Goal: Information Seeking & Learning: Learn about a topic

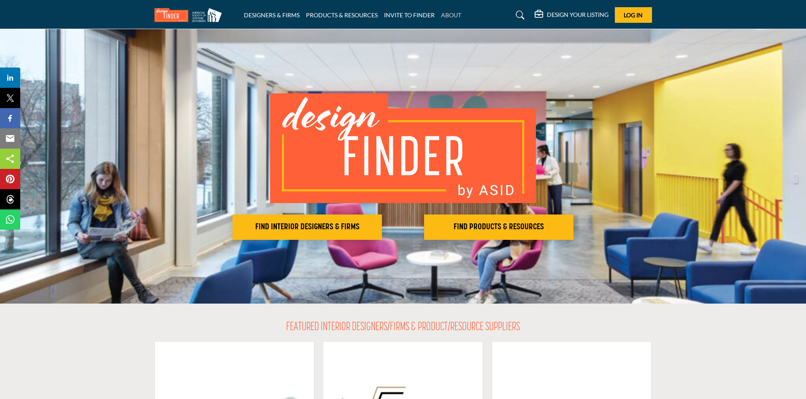
click at [455, 15] on link "ABOUT" at bounding box center [451, 14] width 20 height 7
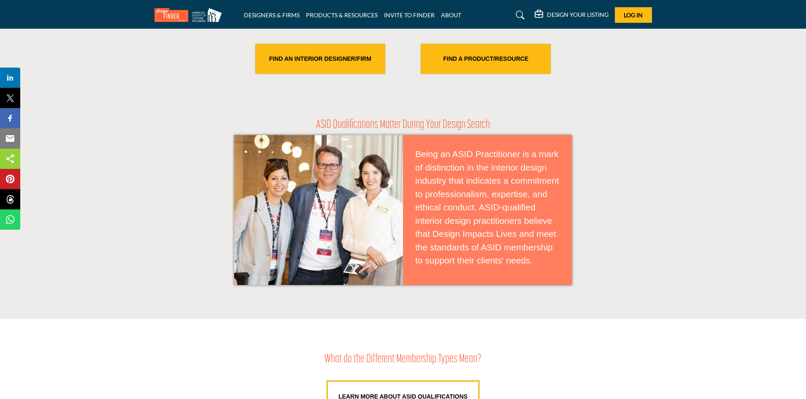
scroll to position [338, 0]
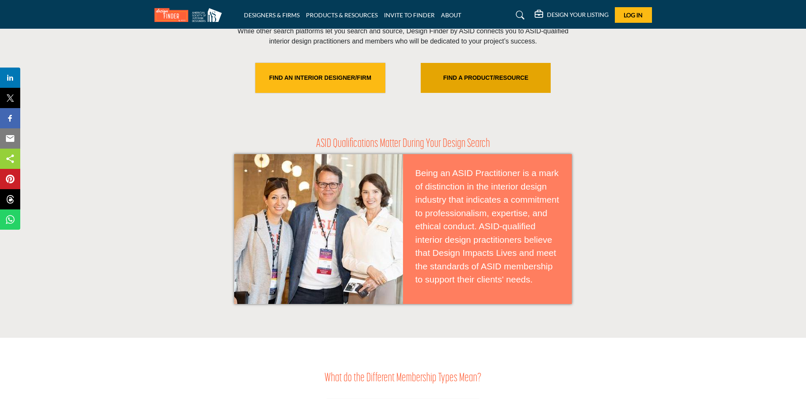
click at [492, 73] on link "FIND A PRODUCT/RESOURCE" at bounding box center [486, 78] width 130 height 30
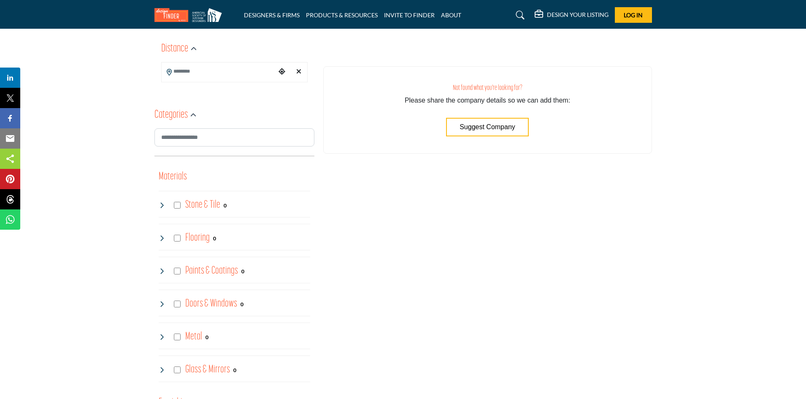
scroll to position [296, 0]
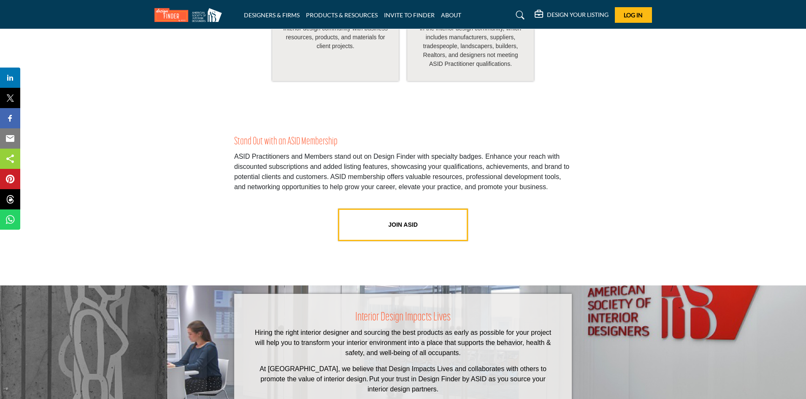
scroll to position [1645, 0]
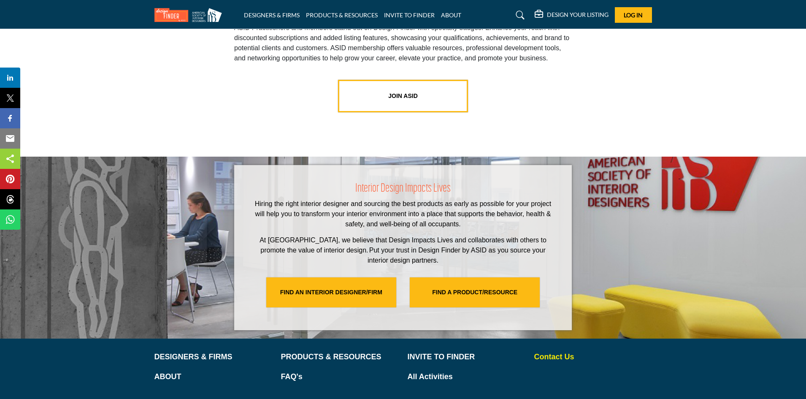
click at [564, 351] on p "Contact Us" at bounding box center [593, 356] width 118 height 11
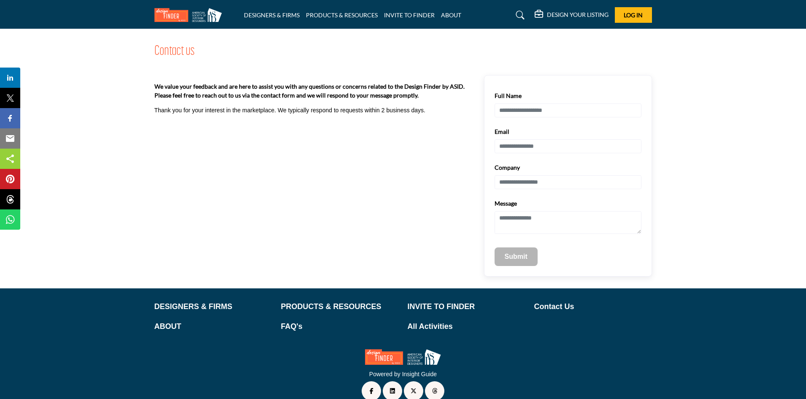
scroll to position [26, 0]
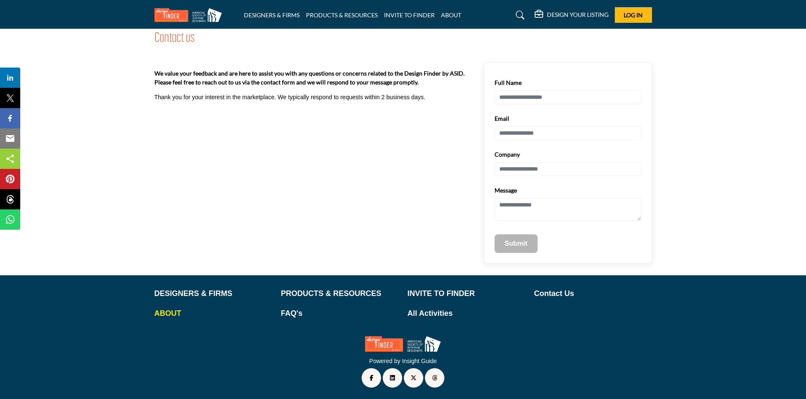
click at [162, 313] on p "ABOUT" at bounding box center [214, 313] width 118 height 11
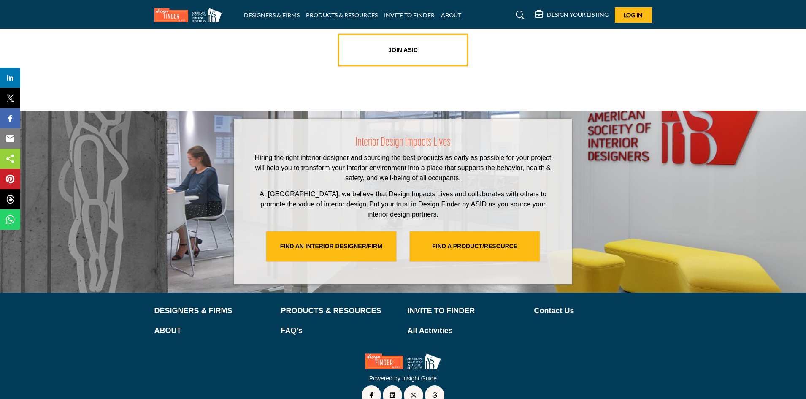
scroll to position [1698, 0]
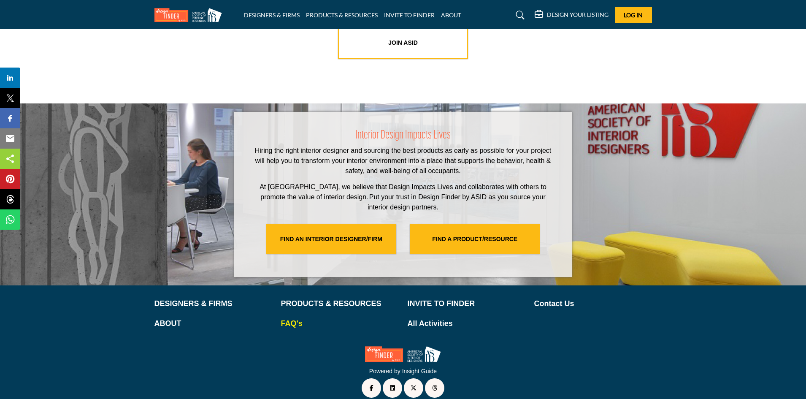
click at [296, 318] on p "FAQ's" at bounding box center [340, 323] width 118 height 11
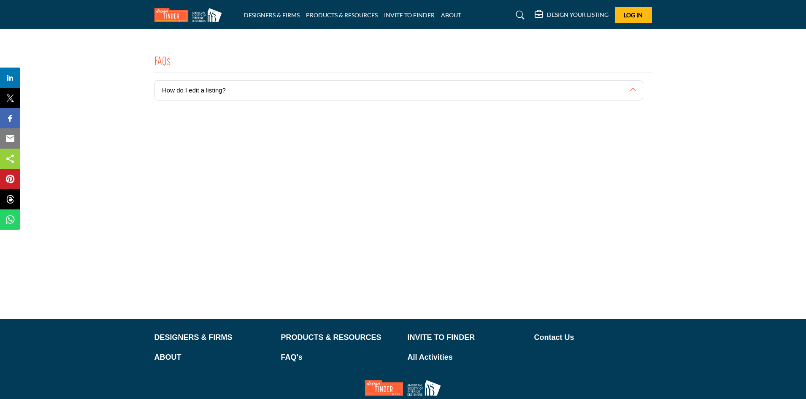
click at [280, 93] on button "How do I edit a listing?" at bounding box center [392, 90] width 475 height 19
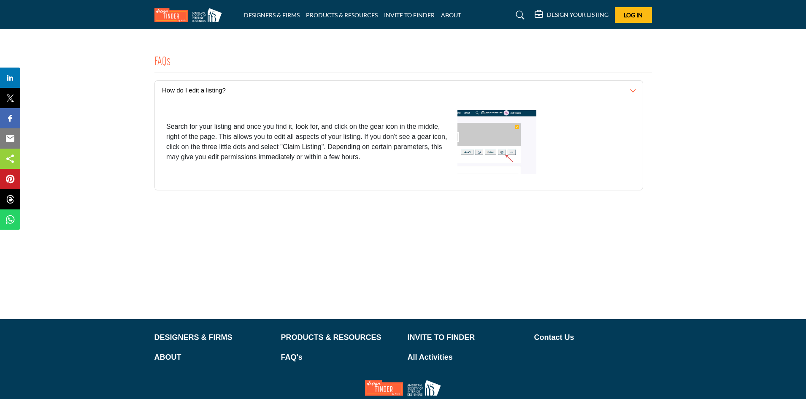
click at [280, 93] on button "How do I edit a listing?" at bounding box center [392, 90] width 475 height 19
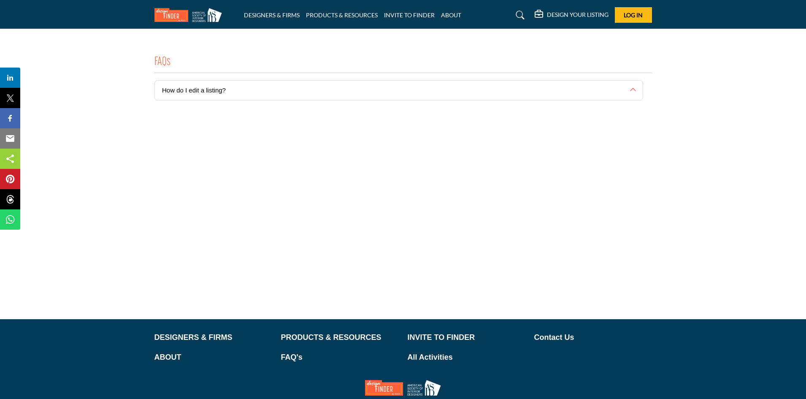
click at [351, 68] on div "FAQs" at bounding box center [404, 64] width 498 height 18
click at [170, 65] on h2 "FAQs" at bounding box center [163, 62] width 16 height 14
click at [452, 13] on link "ABOUT" at bounding box center [451, 14] width 20 height 7
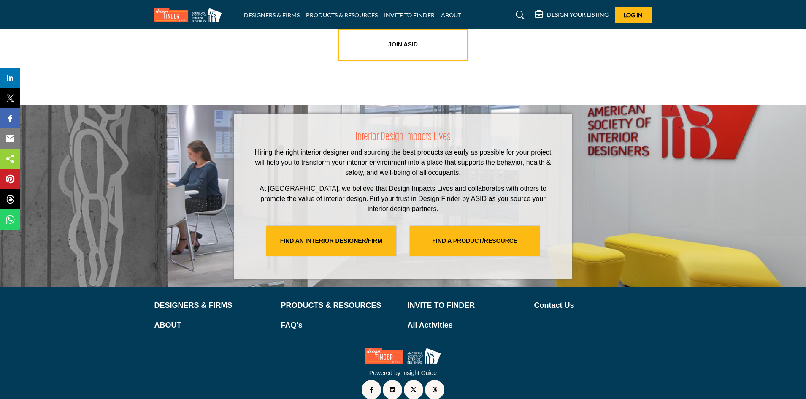
scroll to position [1698, 0]
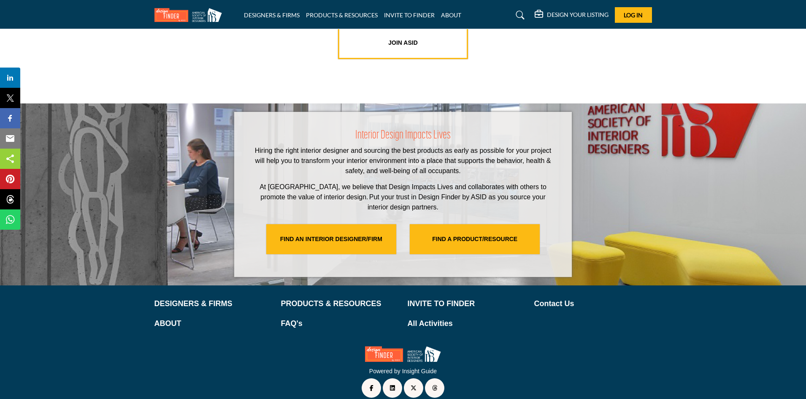
click at [418, 350] on img at bounding box center [403, 354] width 76 height 16
click at [417, 347] on img at bounding box center [403, 354] width 76 height 16
click at [189, 17] on img at bounding box center [191, 15] width 72 height 14
